Goal: Complete application form: Complete application form

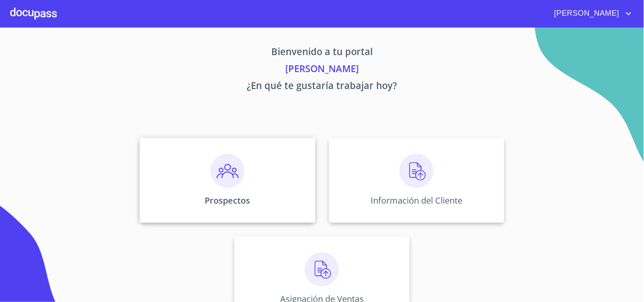
click at [224, 171] on img at bounding box center [227, 171] width 34 height 34
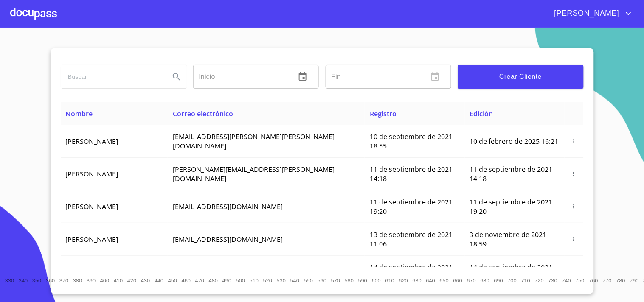
click at [105, 84] on input "search" at bounding box center [112, 76] width 102 height 23
type input "[PERSON_NAME]"
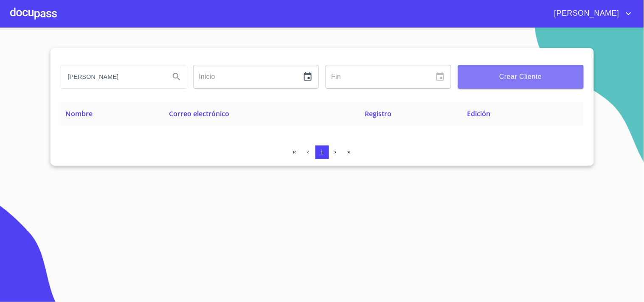
click at [502, 78] on span "Crear Cliente" at bounding box center [521, 77] width 112 height 12
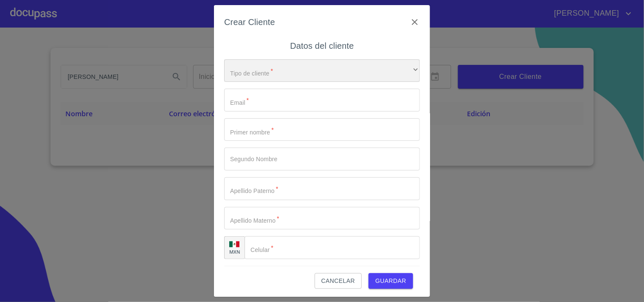
click at [277, 66] on div "​" at bounding box center [322, 70] width 196 height 23
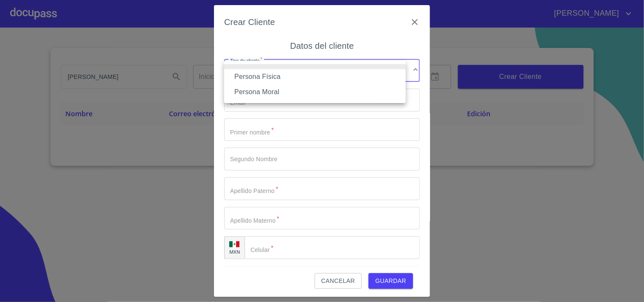
click at [270, 79] on li "Persona Física" at bounding box center [315, 76] width 182 height 15
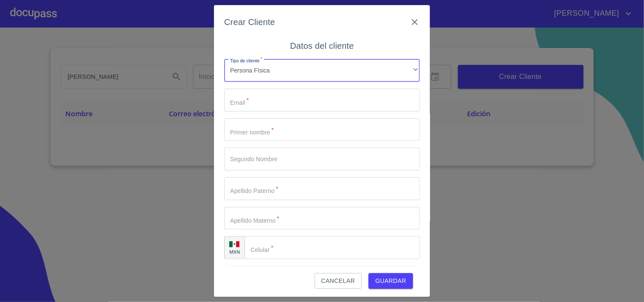
click at [255, 95] on input "Tipo de cliente   *" at bounding box center [322, 100] width 196 height 23
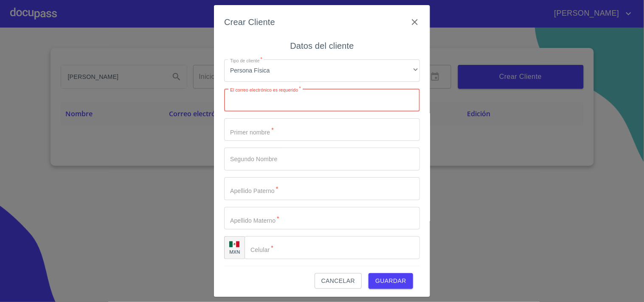
click at [266, 101] on input "Tipo de cliente   *" at bounding box center [322, 100] width 196 height 23
paste input "[PERSON_NAME][EMAIL_ADDRESS][PERSON_NAME][DOMAIN_NAME]"
type input "[PERSON_NAME][EMAIL_ADDRESS][PERSON_NAME][DOMAIN_NAME]"
click at [280, 138] on input "Tipo de cliente   *" at bounding box center [322, 129] width 196 height 23
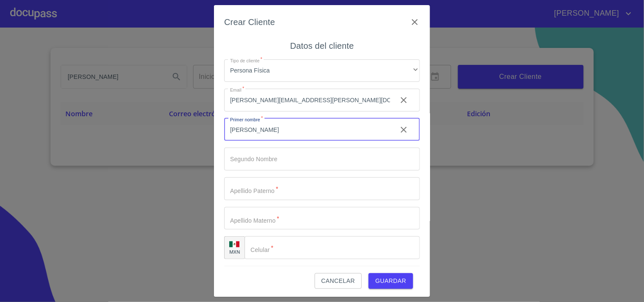
type input "[PERSON_NAME]"
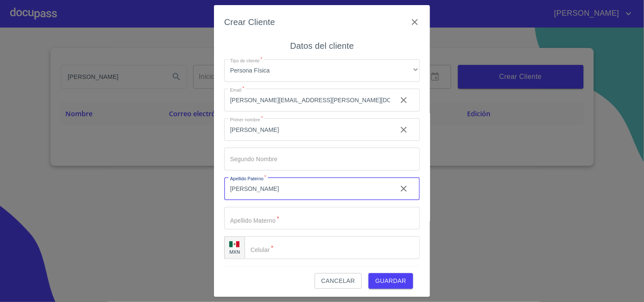
type input "[PERSON_NAME]"
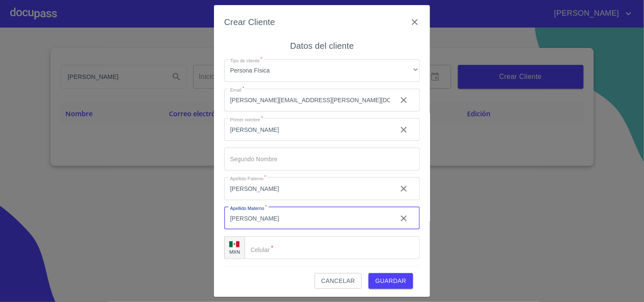
type input "[PERSON_NAME]"
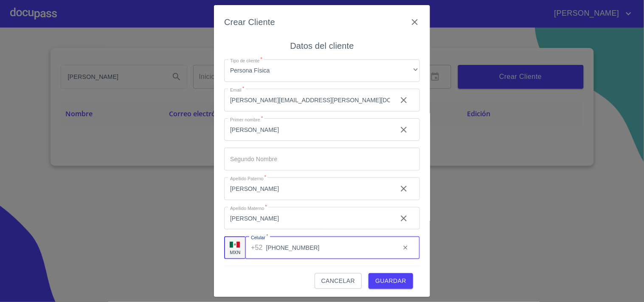
type input "[PHONE_NUMBER]"
click at [382, 284] on span "Guardar" at bounding box center [390, 281] width 31 height 11
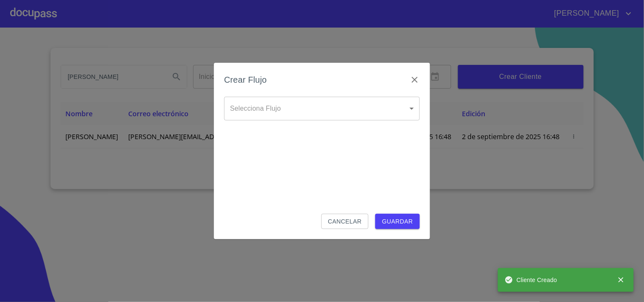
click at [286, 112] on body "[PERSON_NAME] Inicio ​ Fin ​ Crear Cliente Nombre Correo electrónico Registro E…" at bounding box center [322, 151] width 644 height 302
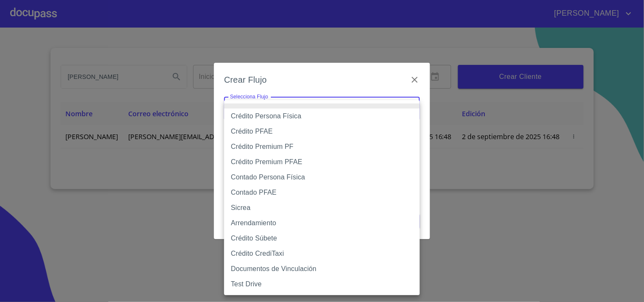
click at [269, 175] on li "Contado Persona Física" at bounding box center [322, 177] width 196 height 15
type input "60bf975b0d9865ccc2471536"
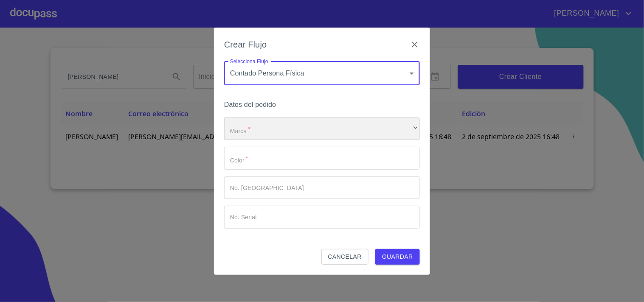
click at [278, 131] on div "​" at bounding box center [322, 129] width 196 height 23
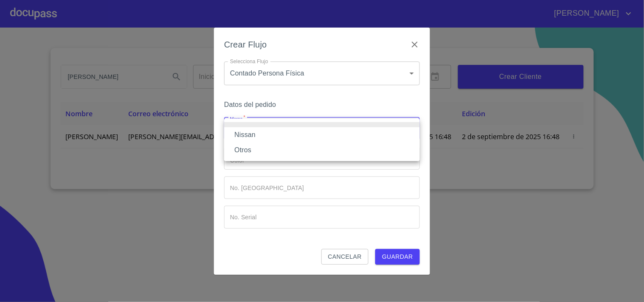
click at [266, 137] on li "Nissan" at bounding box center [322, 134] width 196 height 15
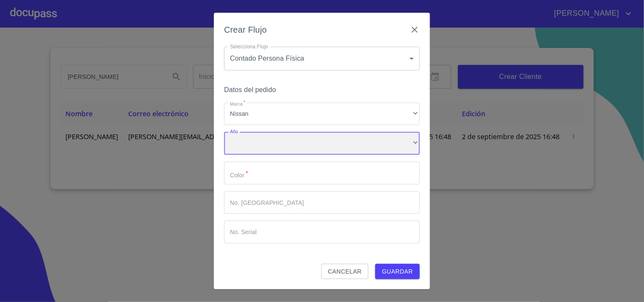
click at [263, 150] on div "​" at bounding box center [322, 143] width 196 height 23
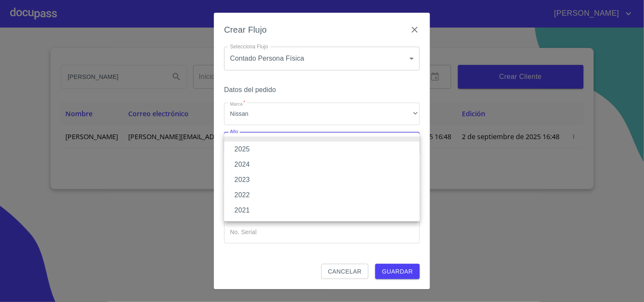
click at [258, 147] on li "2025" at bounding box center [322, 149] width 196 height 15
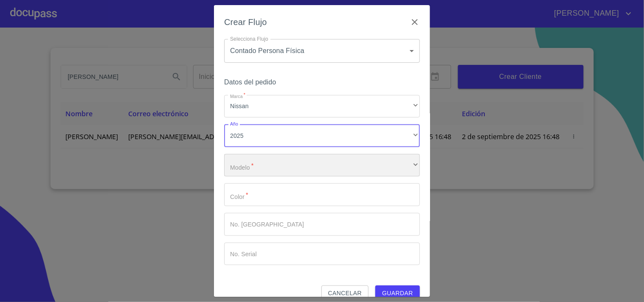
click at [252, 164] on div "​" at bounding box center [322, 165] width 196 height 23
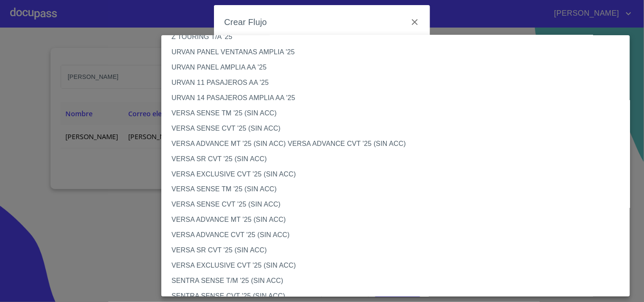
scroll to position [264, 0]
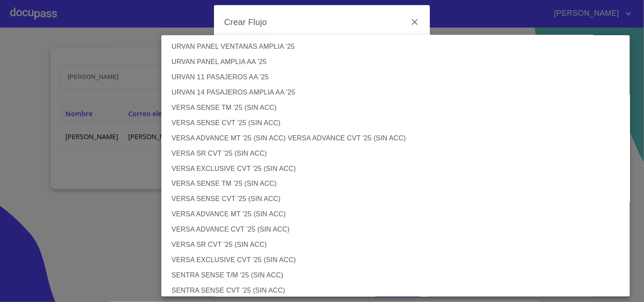
click at [239, 230] on li "VERSA ADVANCE CVT '25 (SIN ACC)" at bounding box center [399, 229] width 476 height 15
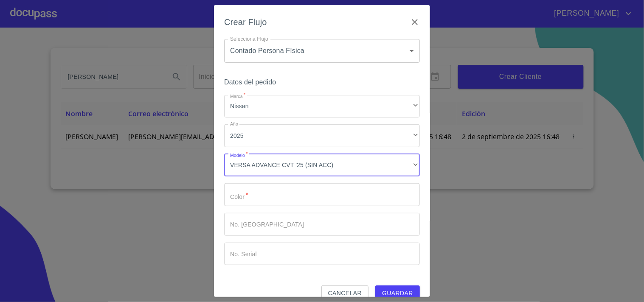
click at [279, 199] on input "Marca   *" at bounding box center [322, 194] width 196 height 23
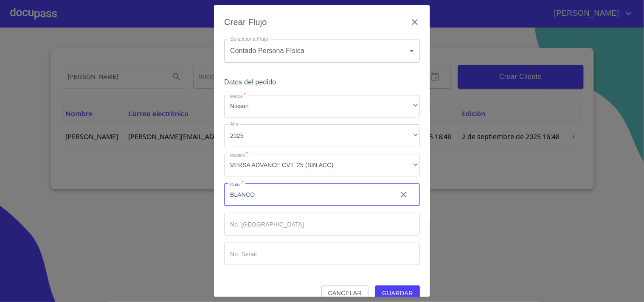
type input "BLANCO"
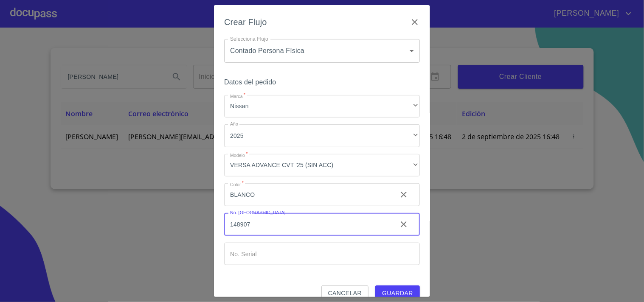
type input "148907"
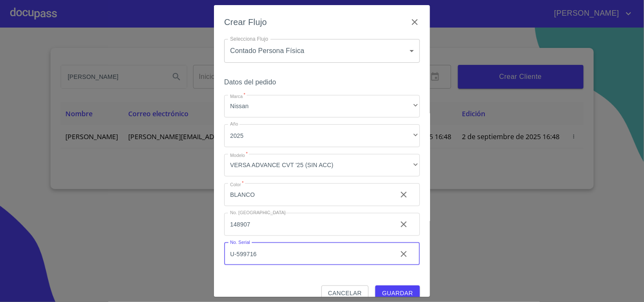
type input "U-599716"
click at [398, 287] on button "Guardar" at bounding box center [397, 294] width 45 height 16
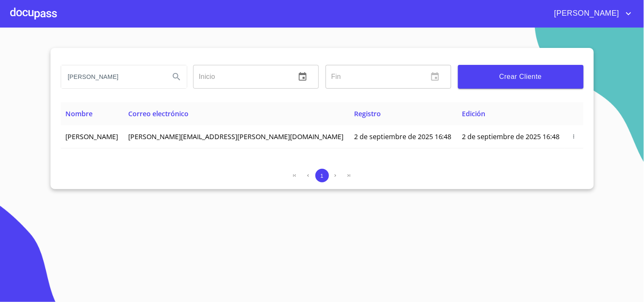
click at [40, 14] on div at bounding box center [33, 13] width 47 height 27
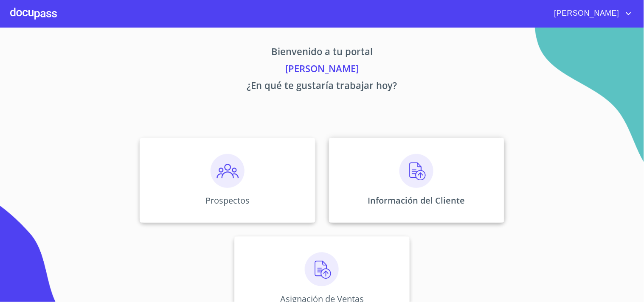
click at [400, 168] on img at bounding box center [416, 171] width 34 height 34
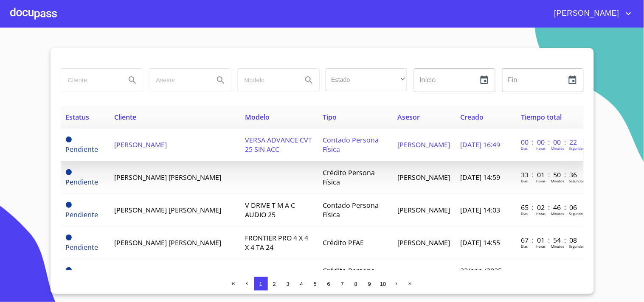
click at [170, 139] on td "[PERSON_NAME]" at bounding box center [174, 145] width 131 height 33
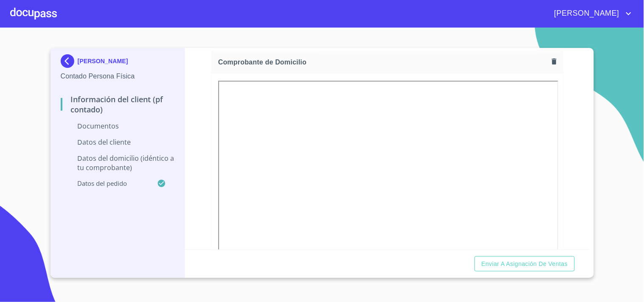
scroll to position [460, 0]
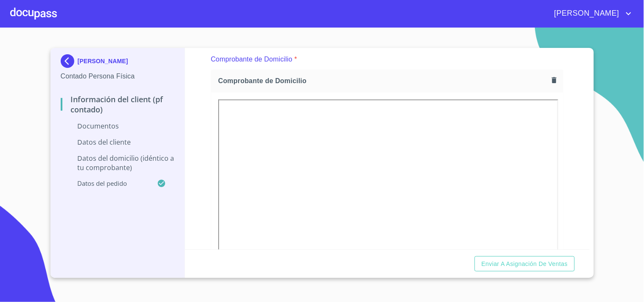
click at [551, 77] on button "button" at bounding box center [553, 80] width 11 height 11
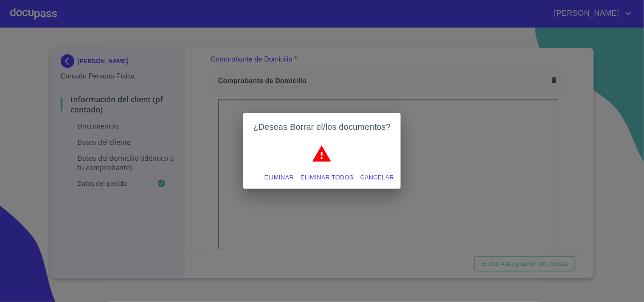
click at [291, 178] on span "Eliminar" at bounding box center [278, 177] width 29 height 11
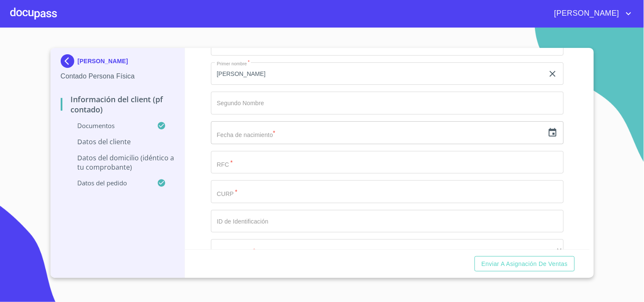
scroll to position [1646, 0]
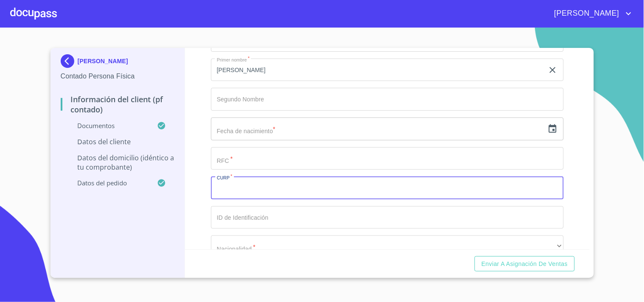
click at [276, 182] on input "Documento de identificación.   *" at bounding box center [387, 187] width 353 height 23
paste input "SOBG940114HJCLNS07"
type input "SOBG940114HJCLNS07"
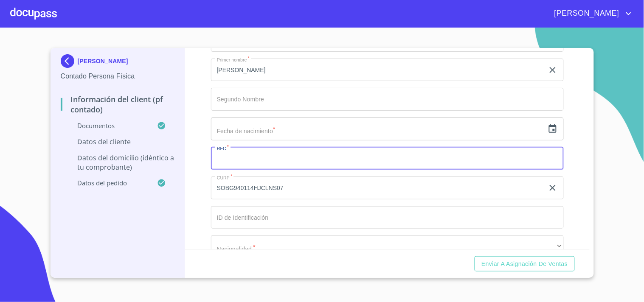
click at [265, 157] on input "Documento de identificación.   *" at bounding box center [387, 158] width 353 height 23
paste input "SOBG940114HJCLNS07"
type input "SOBG940114TD7"
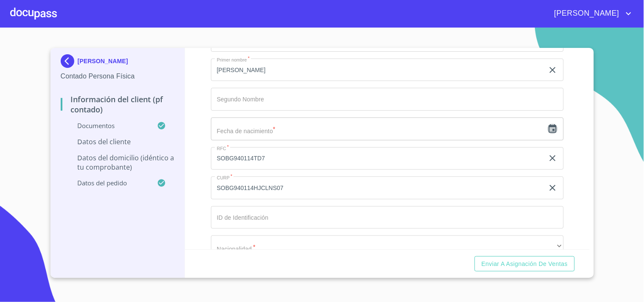
click at [549, 124] on icon "button" at bounding box center [553, 128] width 8 height 8
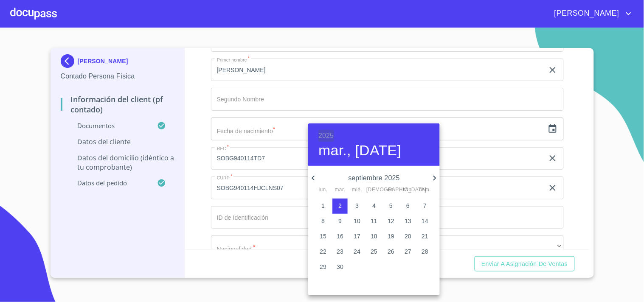
click at [332, 132] on h6 "2025" at bounding box center [325, 136] width 15 height 12
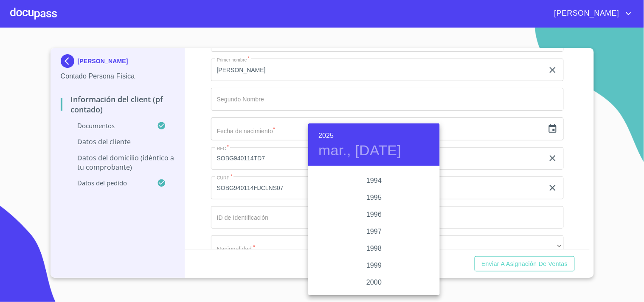
scroll to position [1163, 0]
click at [380, 183] on div "1994" at bounding box center [374, 183] width 132 height 17
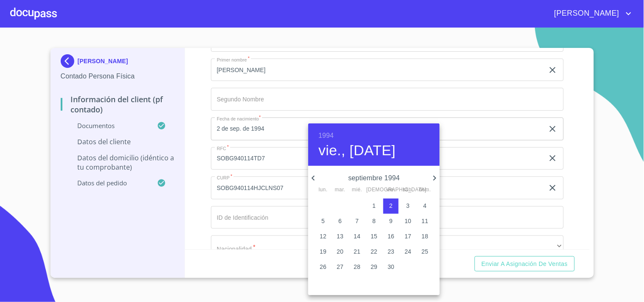
click at [311, 177] on icon "button" at bounding box center [313, 178] width 10 height 10
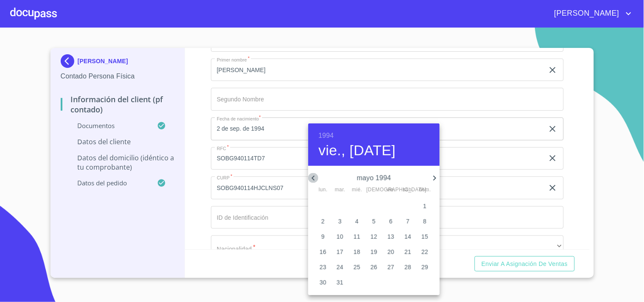
click at [311, 177] on icon "button" at bounding box center [313, 178] width 10 height 10
click at [392, 234] on p "14" at bounding box center [390, 236] width 7 height 8
type input "14 de ene. de 1994"
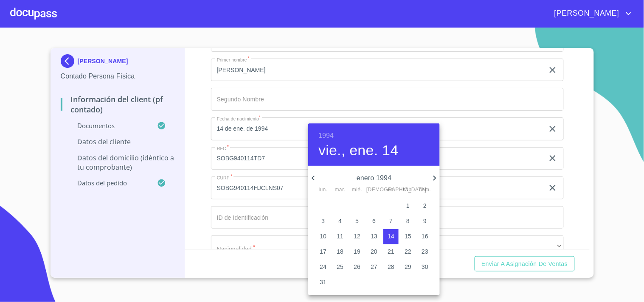
click at [203, 139] on div at bounding box center [322, 151] width 644 height 302
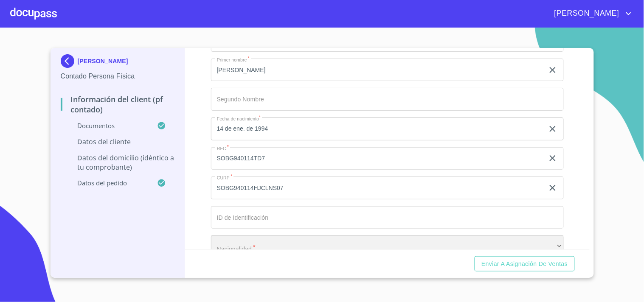
click at [249, 238] on div "​" at bounding box center [387, 246] width 353 height 23
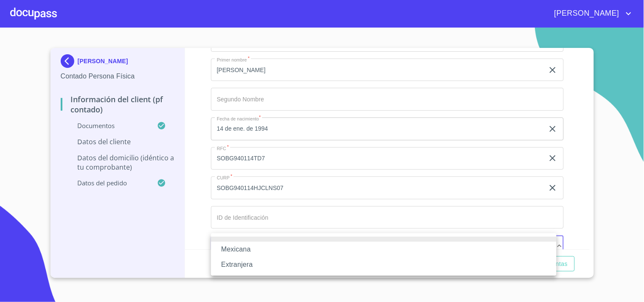
click at [250, 251] on li "Mexicana" at bounding box center [383, 249] width 345 height 15
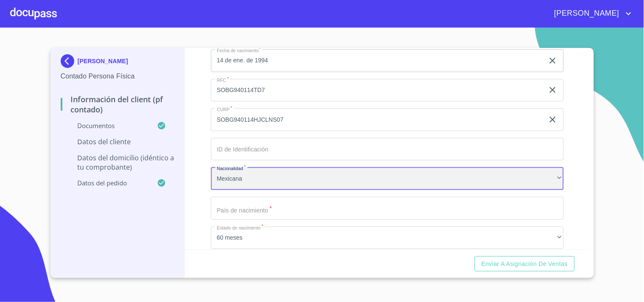
scroll to position [1771, 0]
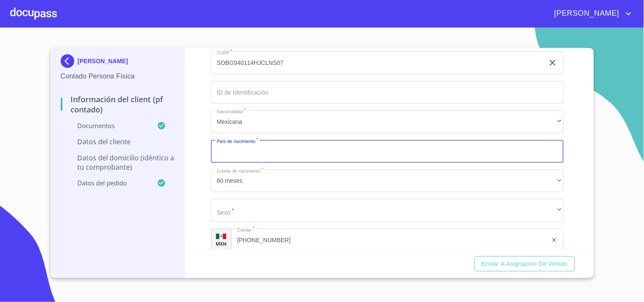
click at [297, 148] on input "Documento de identificación.   *" at bounding box center [387, 151] width 353 height 23
type input "[GEOGRAPHIC_DATA]"
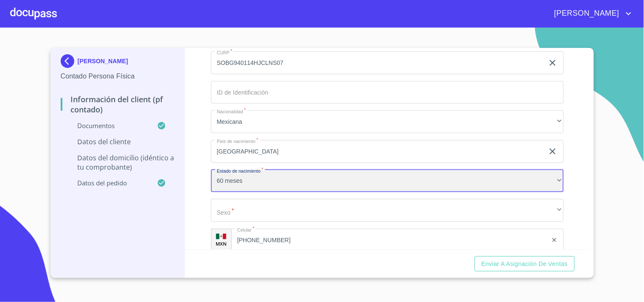
click at [255, 178] on div "60 meses" at bounding box center [387, 181] width 353 height 23
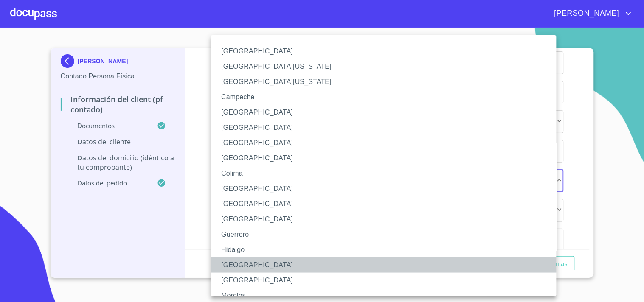
click at [239, 262] on li "[GEOGRAPHIC_DATA]" at bounding box center [387, 265] width 353 height 15
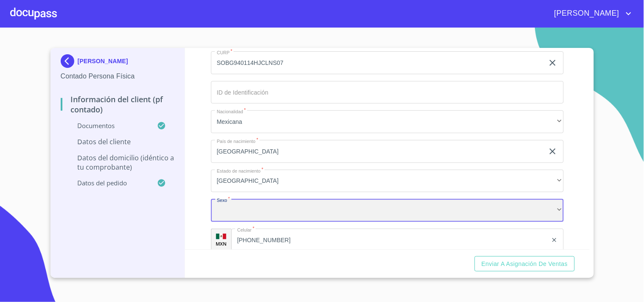
click at [256, 201] on div "​" at bounding box center [387, 210] width 353 height 23
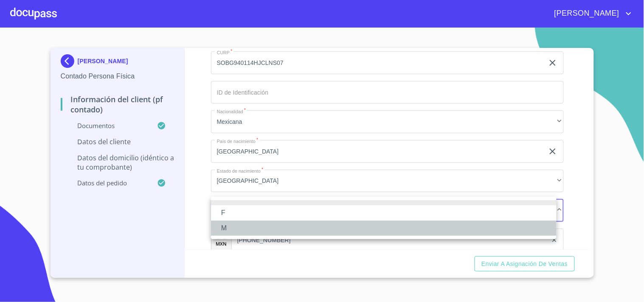
click at [227, 224] on li "M" at bounding box center [383, 228] width 345 height 15
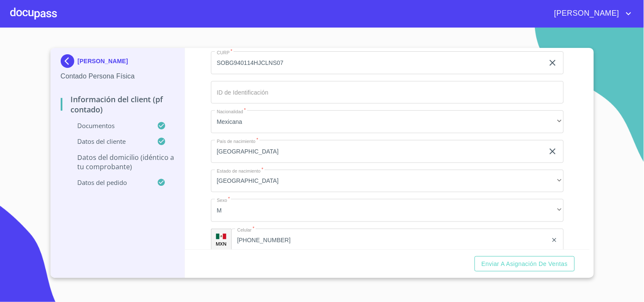
click at [589, 244] on div "[PERSON_NAME] Contado Persona Física Información del Client (PF contado) Docume…" at bounding box center [321, 163] width 543 height 230
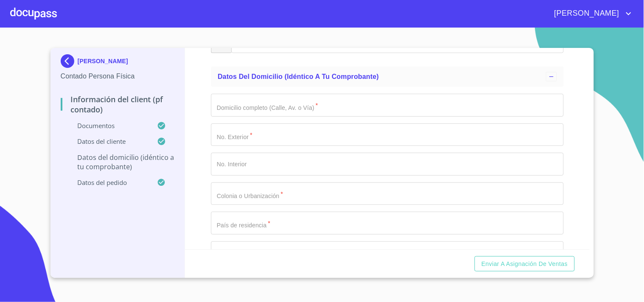
scroll to position [1973, 0]
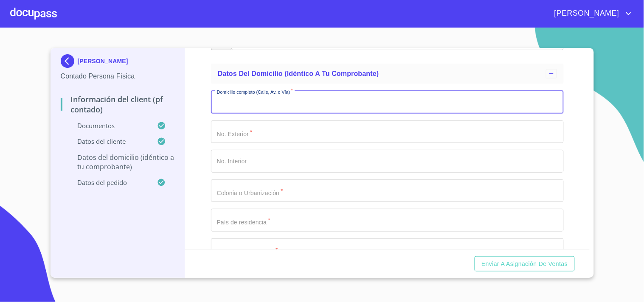
click at [290, 100] on input "Documento de identificación.   *" at bounding box center [387, 102] width 353 height 23
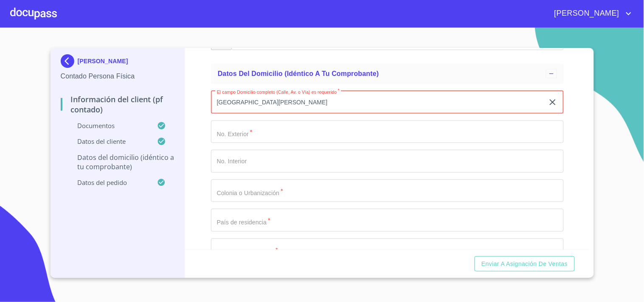
type input "[GEOGRAPHIC_DATA][PERSON_NAME]"
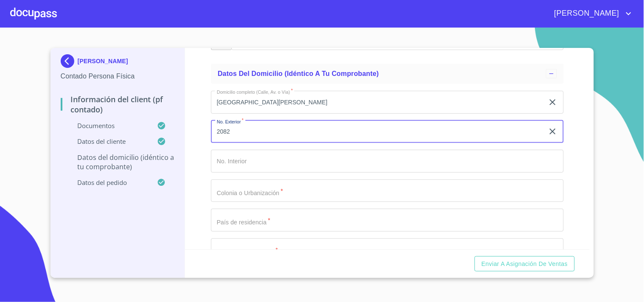
type input "2082"
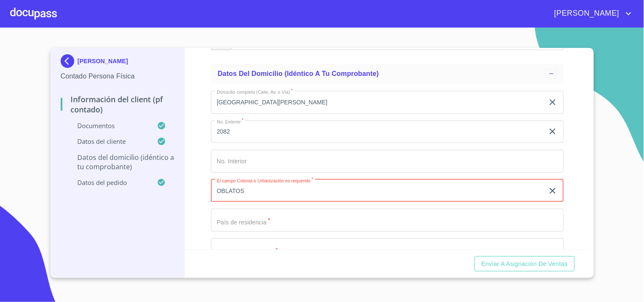
type input "OBLATOS"
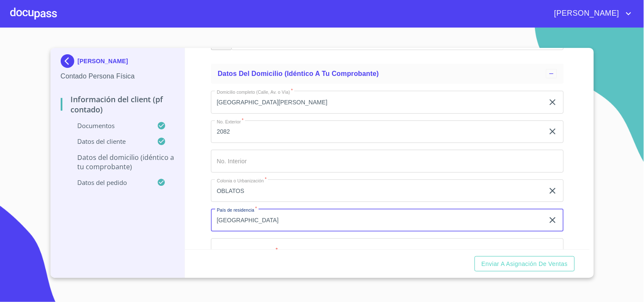
type input "[GEOGRAPHIC_DATA]"
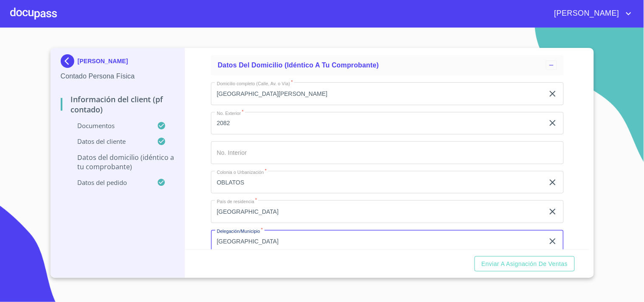
type input "[GEOGRAPHIC_DATA]"
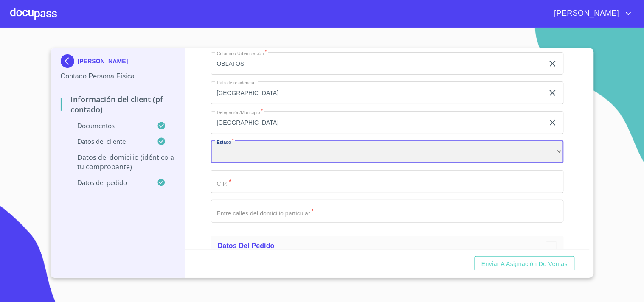
click at [245, 150] on div "​" at bounding box center [387, 152] width 353 height 23
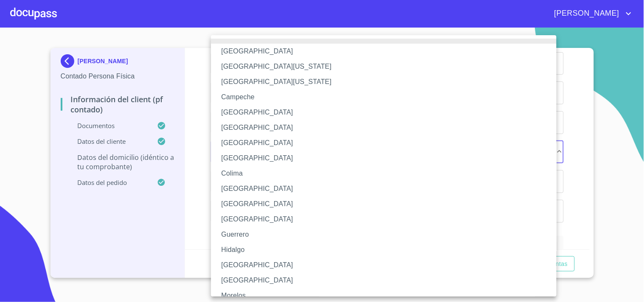
click at [243, 263] on li "[GEOGRAPHIC_DATA]" at bounding box center [387, 265] width 353 height 15
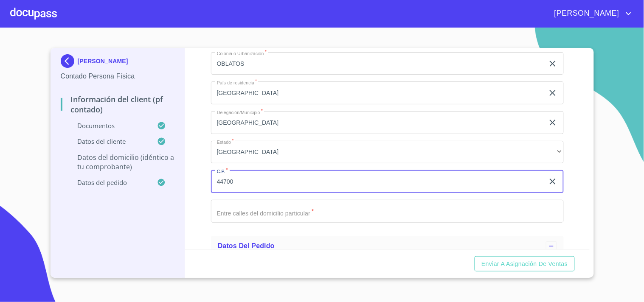
type input "44700"
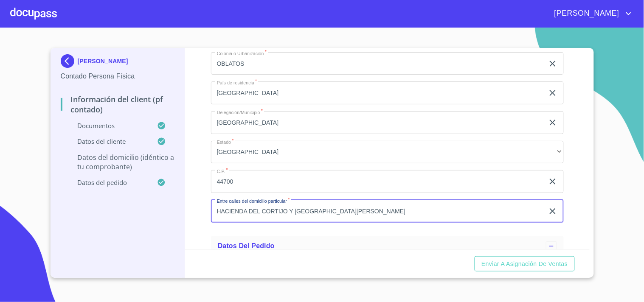
type input "HACIENDA DEL CORTIJO Y [GEOGRAPHIC_DATA][PERSON_NAME]"
click at [563, 218] on div "Información del Client (PF contado) Documentos Documento de identificación.   *…" at bounding box center [387, 149] width 404 height 202
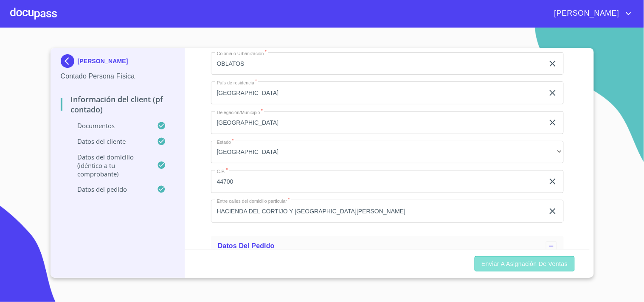
click at [527, 260] on span "Enviar a Asignación de Ventas" at bounding box center [524, 264] width 86 height 11
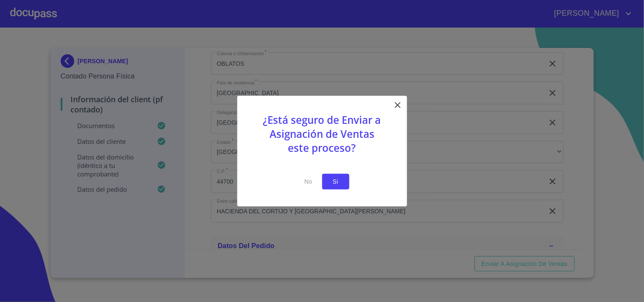
click at [341, 181] on span "Si" at bounding box center [336, 181] width 14 height 11
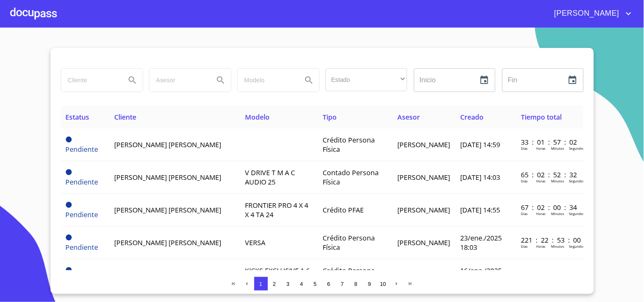
click at [36, 17] on div at bounding box center [33, 13] width 47 height 27
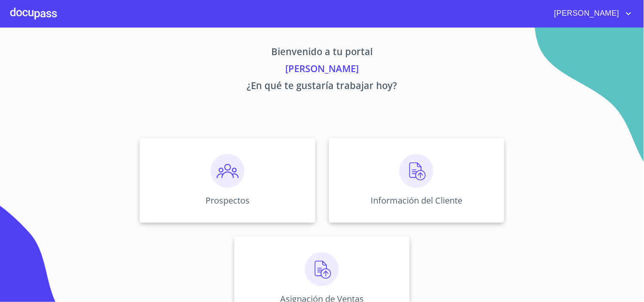
click at [311, 263] on img at bounding box center [322, 269] width 34 height 34
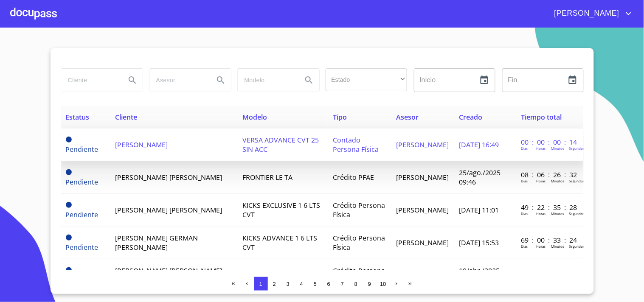
click at [183, 149] on td "[PERSON_NAME]" at bounding box center [173, 145] width 127 height 33
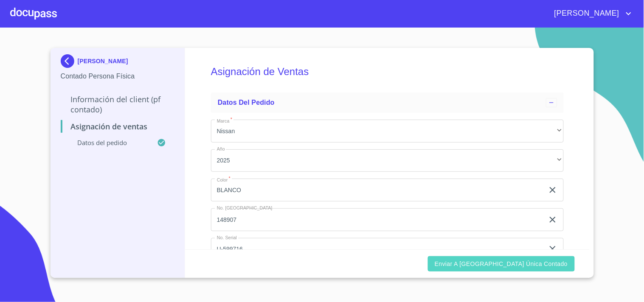
click at [518, 261] on span "Enviar a [GEOGRAPHIC_DATA] única contado" at bounding box center [500, 264] width 133 height 11
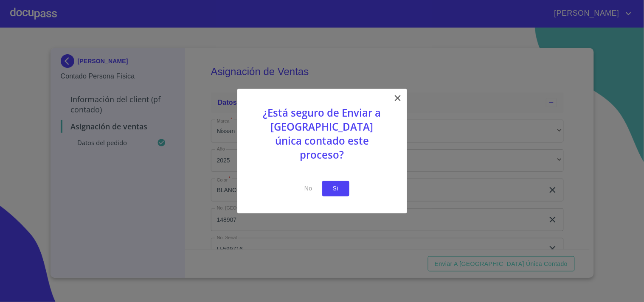
click at [332, 183] on span "Si" at bounding box center [336, 188] width 14 height 11
